Goal: Browse casually: Explore the website without a specific task or goal

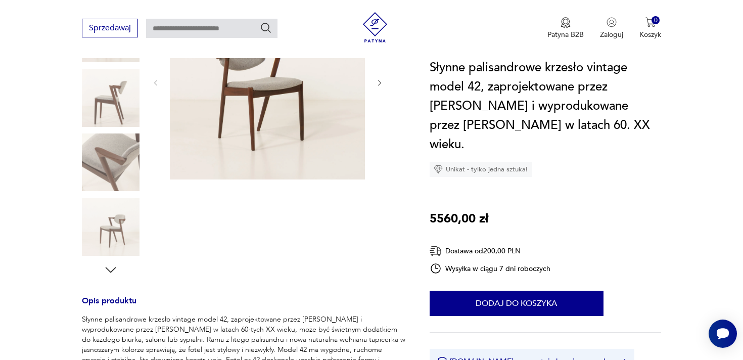
scroll to position [200, 0]
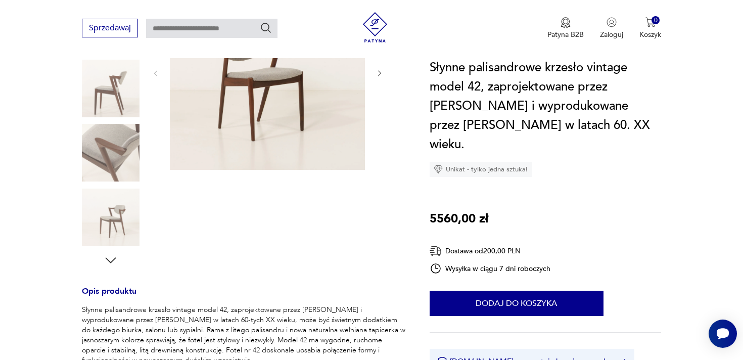
click at [92, 143] on img at bounding box center [111, 153] width 58 height 58
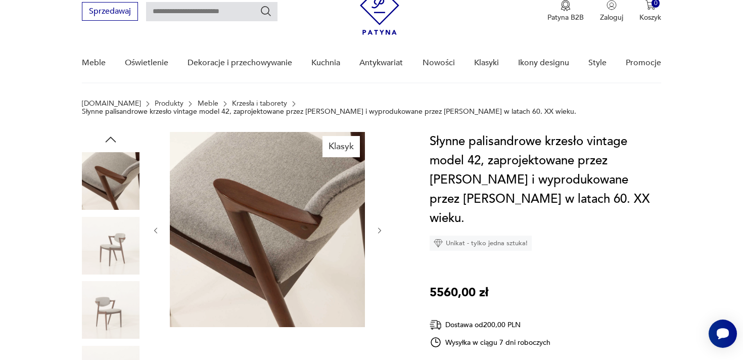
scroll to position [41, 0]
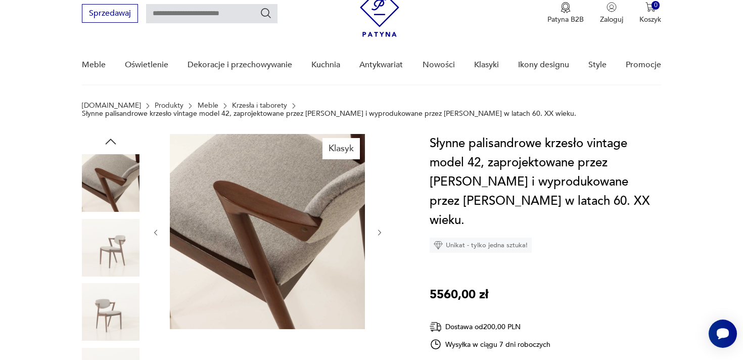
click at [379, 231] on icon "button" at bounding box center [379, 232] width 9 height 9
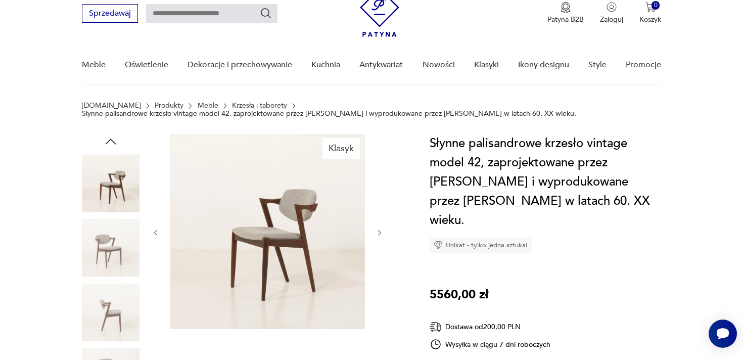
click at [379, 231] on icon "button" at bounding box center [379, 232] width 9 height 9
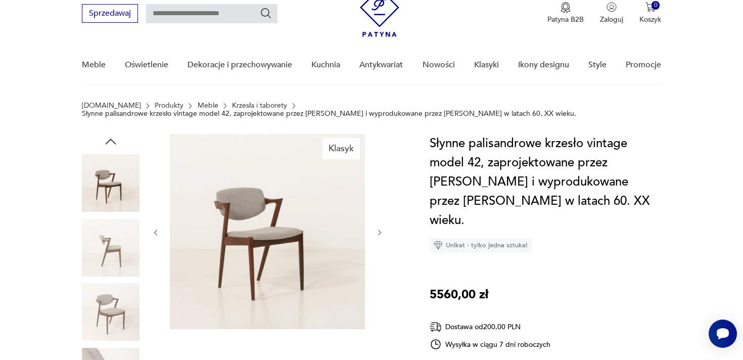
click at [379, 231] on icon "button" at bounding box center [379, 232] width 9 height 9
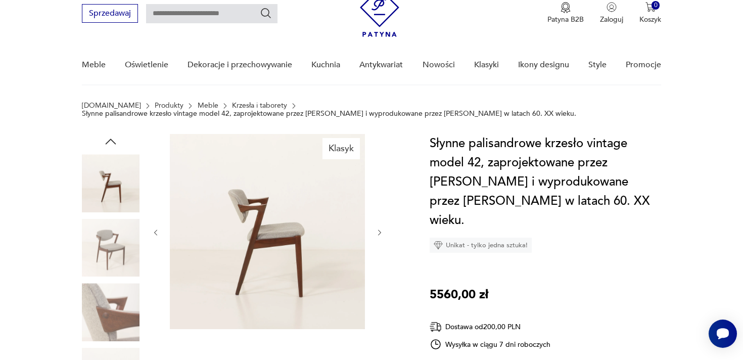
click at [379, 231] on icon "button" at bounding box center [379, 232] width 9 height 9
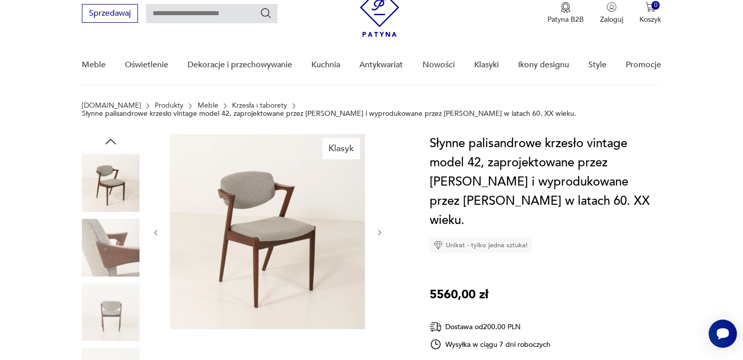
click at [379, 231] on icon "button" at bounding box center [379, 232] width 9 height 9
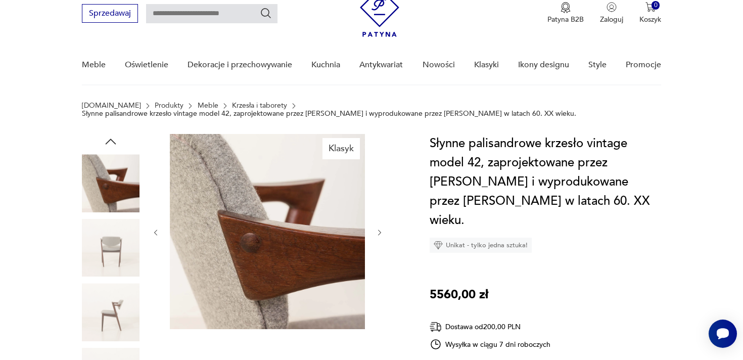
click at [379, 231] on icon "button" at bounding box center [379, 232] width 9 height 9
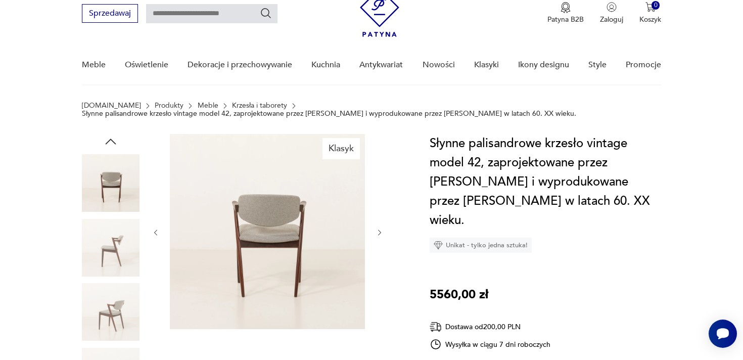
click at [379, 231] on icon "button" at bounding box center [379, 232] width 9 height 9
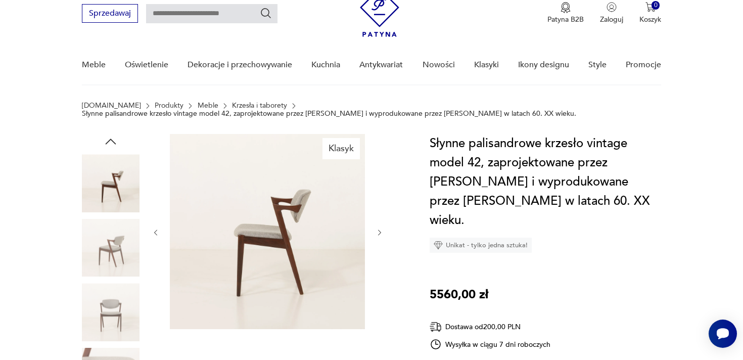
click at [379, 231] on icon "button" at bounding box center [379, 232] width 9 height 9
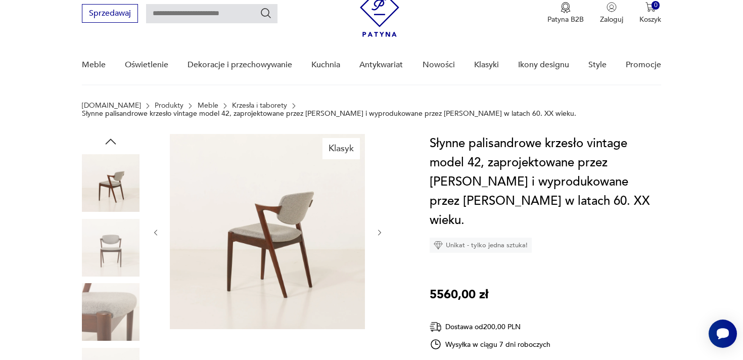
click at [379, 231] on icon "button" at bounding box center [379, 232] width 9 height 9
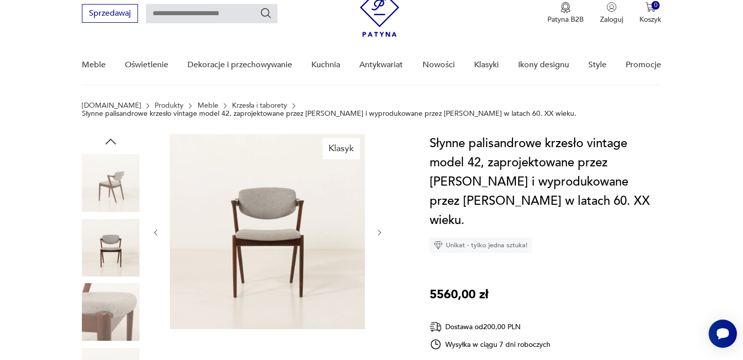
click at [379, 231] on icon "button" at bounding box center [379, 232] width 9 height 9
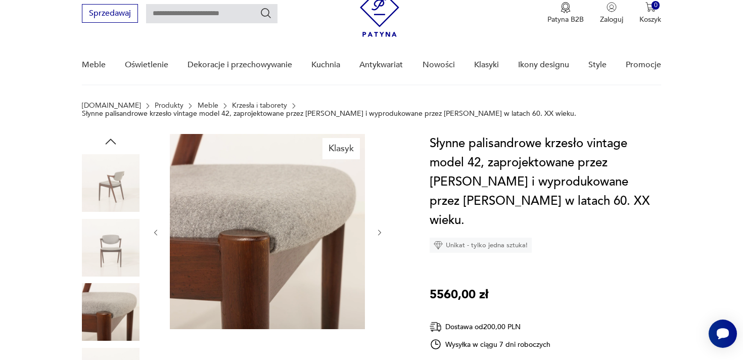
click at [379, 231] on icon "button" at bounding box center [379, 232] width 9 height 9
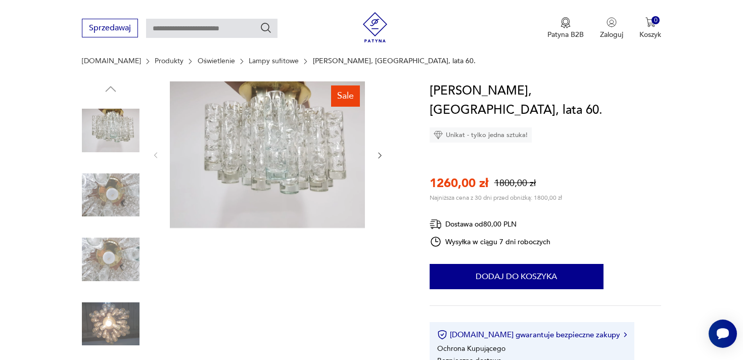
scroll to position [98, 0]
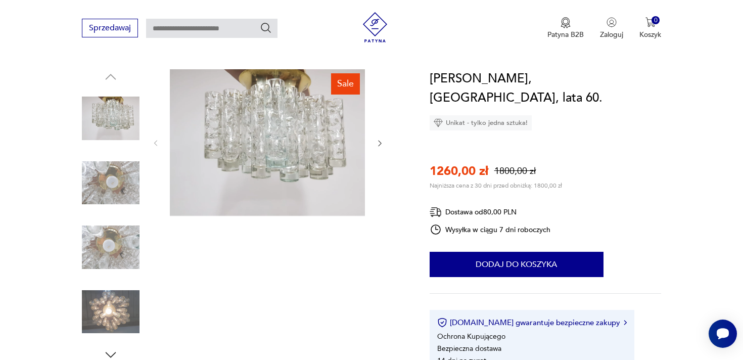
click at [99, 181] on img at bounding box center [111, 183] width 58 height 58
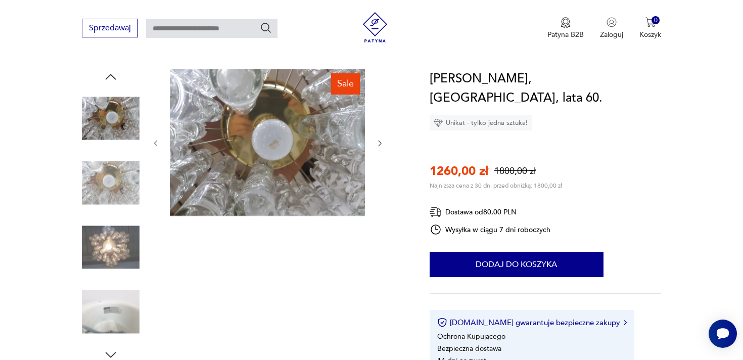
click at [114, 242] on img at bounding box center [111, 247] width 58 height 58
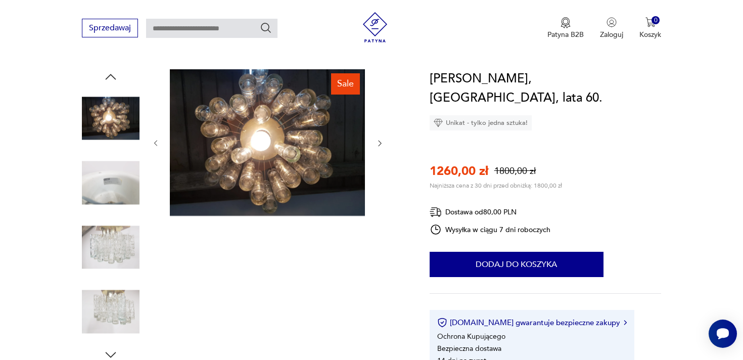
click at [118, 261] on img at bounding box center [111, 247] width 58 height 58
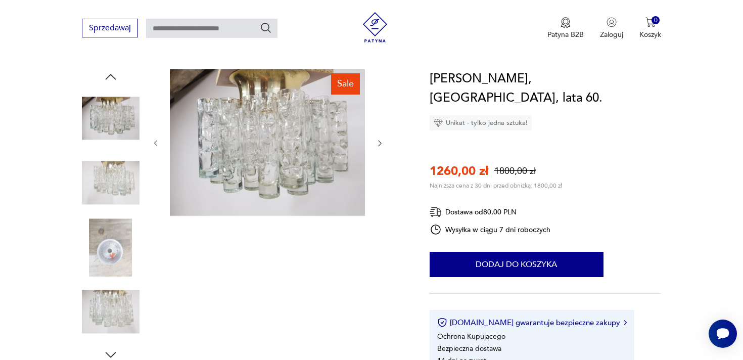
click at [121, 239] on img at bounding box center [111, 247] width 58 height 58
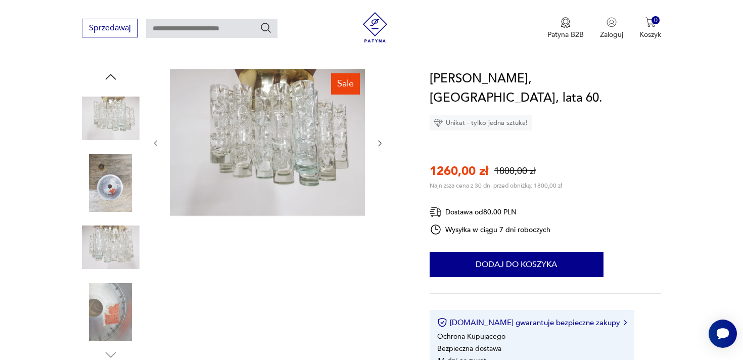
click at [119, 249] on img at bounding box center [111, 247] width 58 height 58
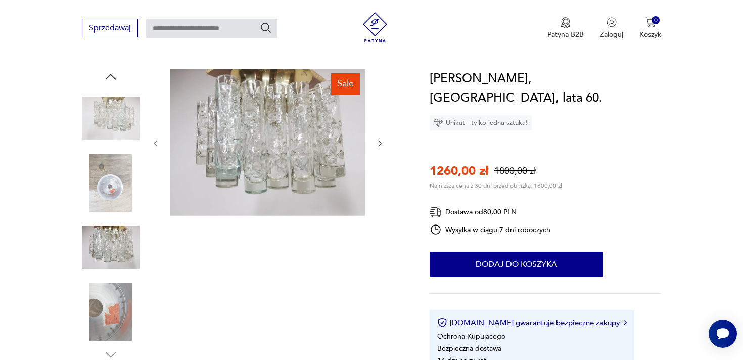
click at [116, 294] on img at bounding box center [111, 312] width 58 height 58
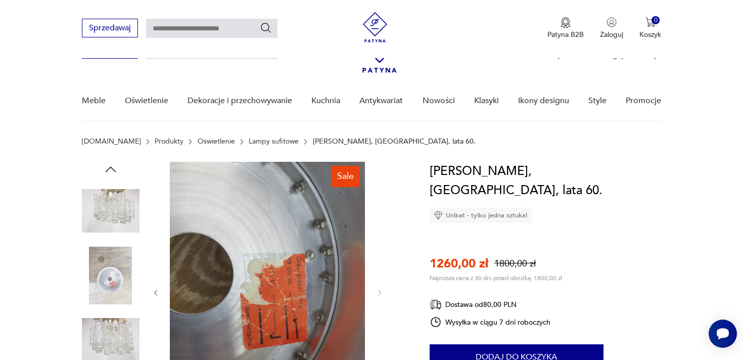
scroll to position [0, 0]
